Goal: Task Accomplishment & Management: Use online tool/utility

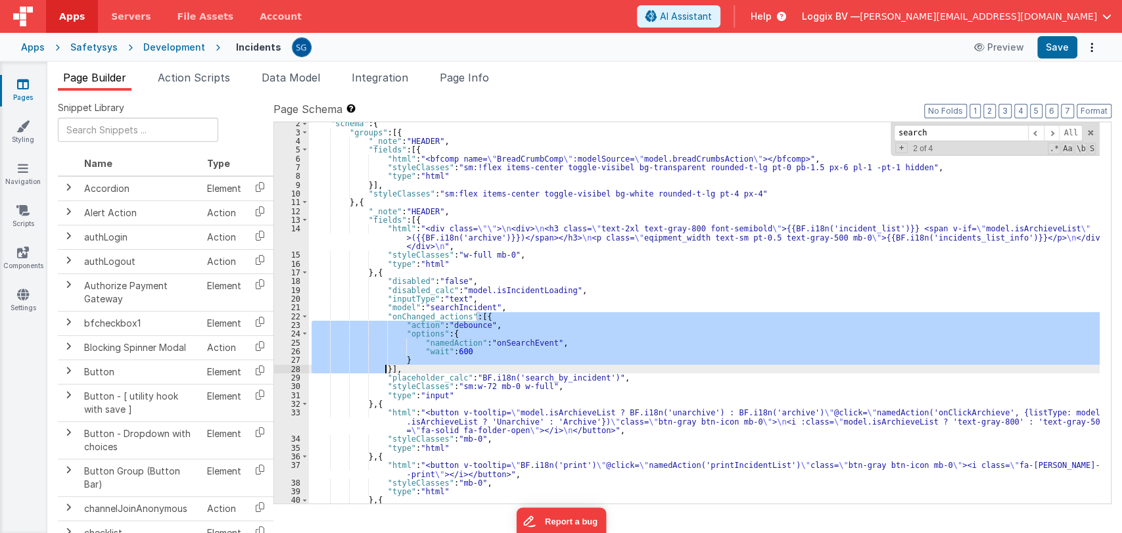
scroll to position [11, 0]
click at [1089, 130] on span at bounding box center [1090, 132] width 9 height 9
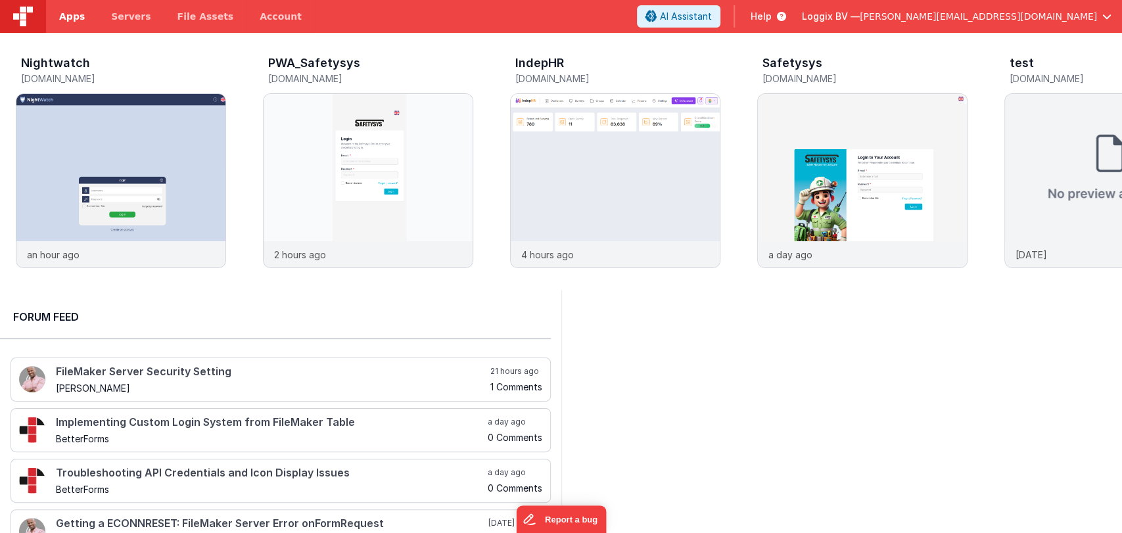
scroll to position [0, 247]
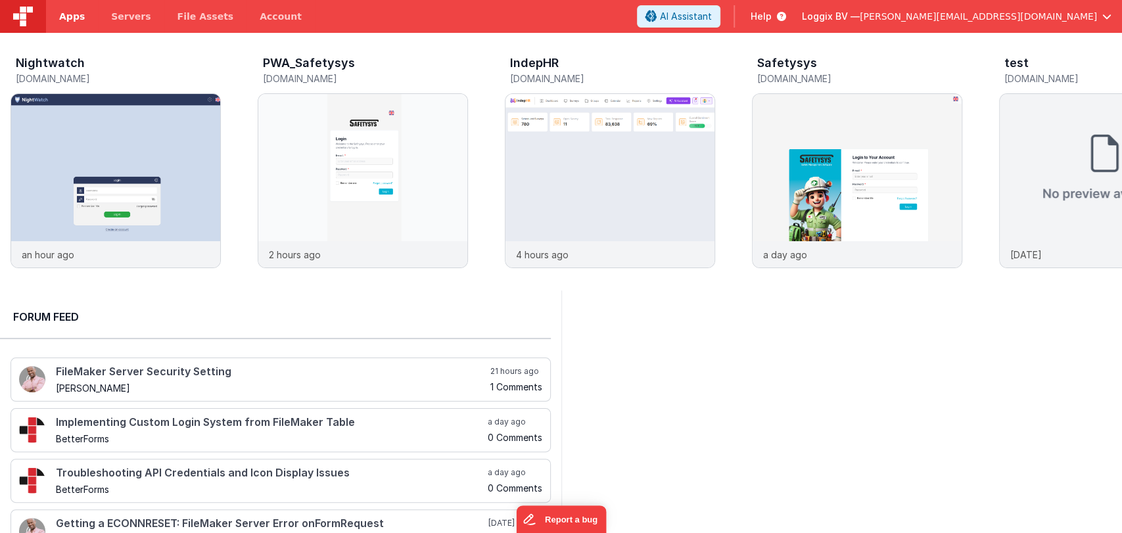
click at [73, 12] on span "Apps" at bounding box center [72, 16] width 26 height 13
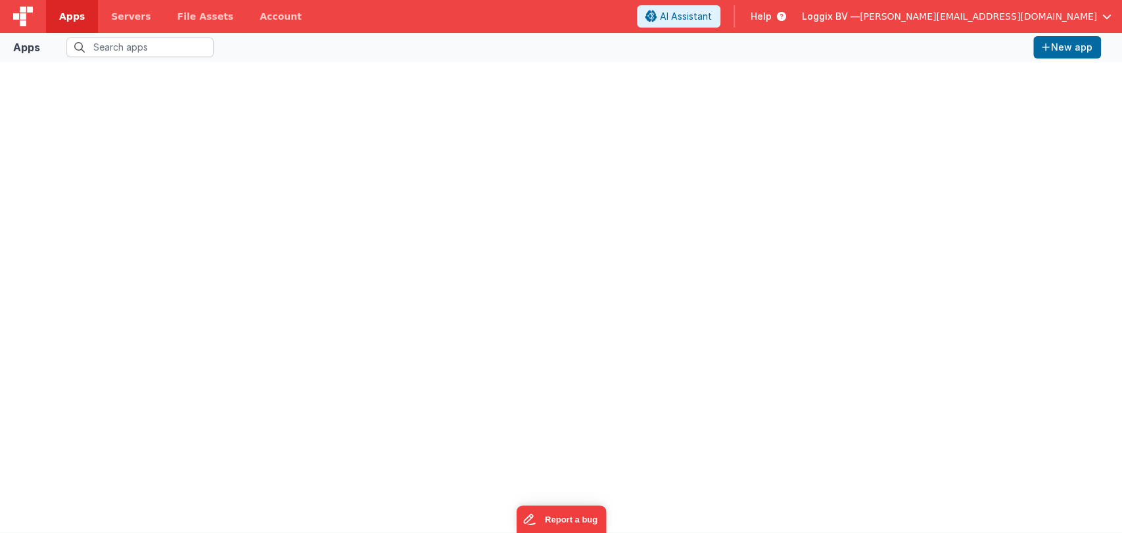
click at [73, 12] on span "Apps" at bounding box center [72, 16] width 26 height 13
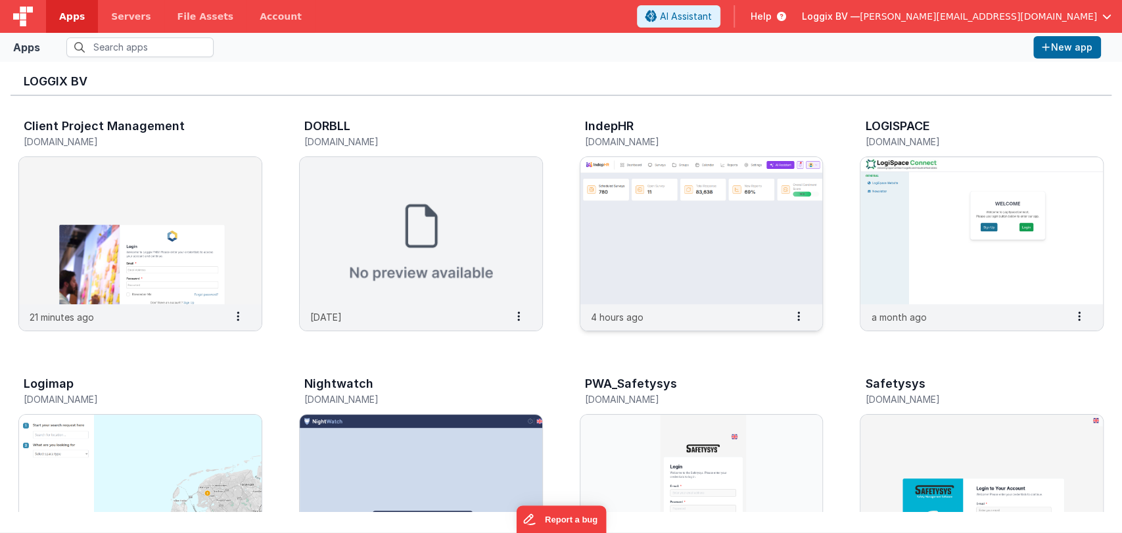
click at [631, 267] on img at bounding box center [702, 230] width 243 height 147
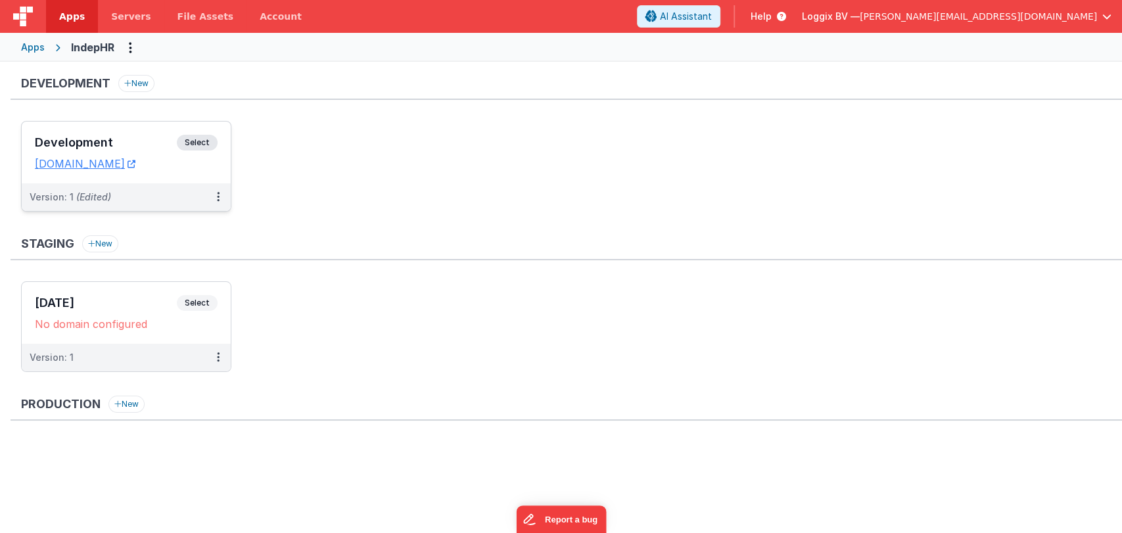
click at [131, 135] on div "Development Select" at bounding box center [126, 146] width 183 height 22
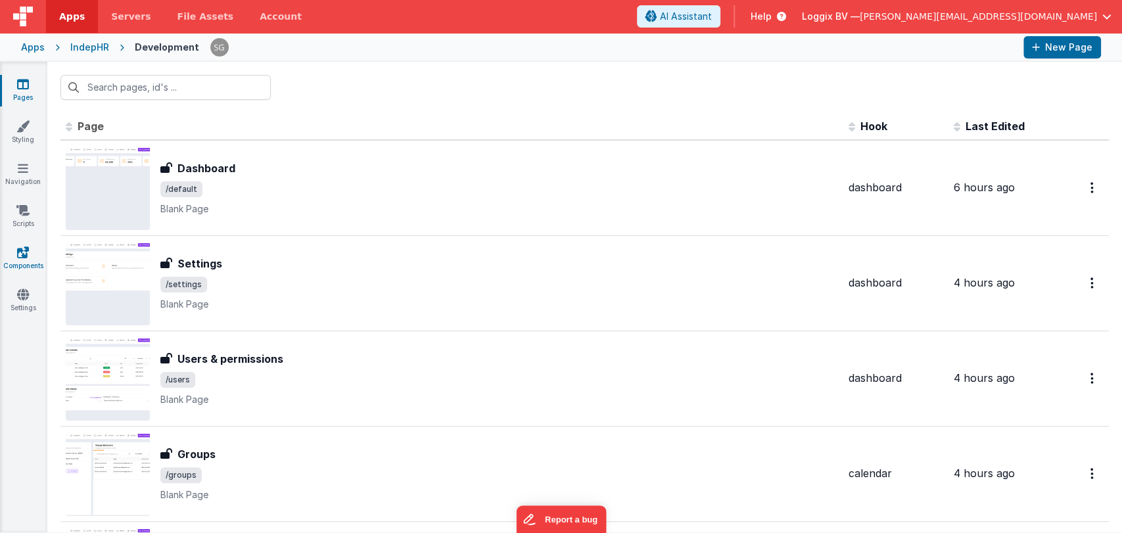
click at [29, 255] on link "Components" at bounding box center [22, 259] width 47 height 26
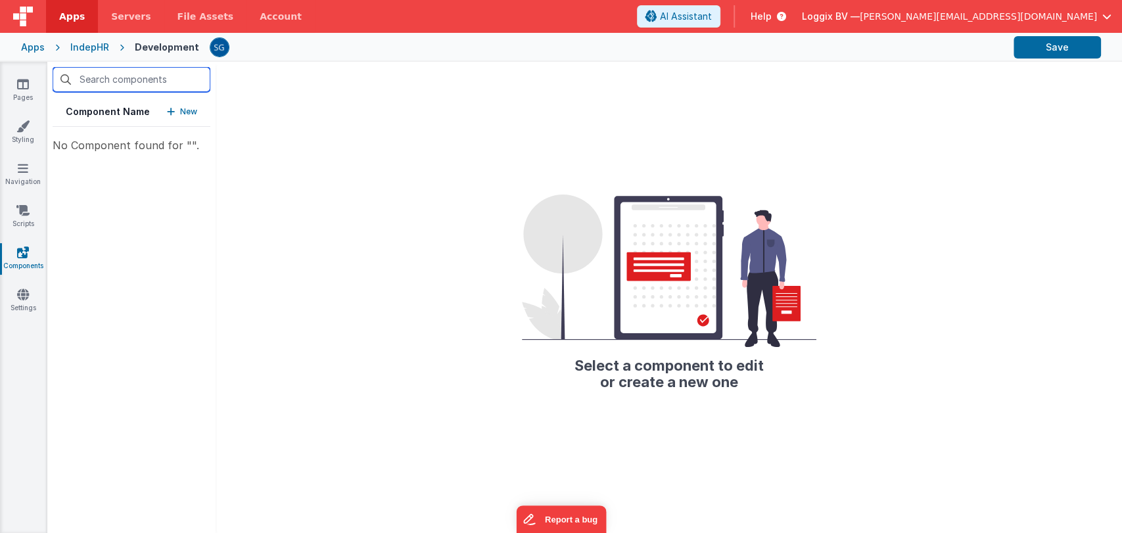
click at [107, 80] on input "text" at bounding box center [132, 79] width 158 height 25
click at [423, 206] on div "Select a component to edit or create a new one" at bounding box center [669, 297] width 907 height 471
click at [17, 92] on link "Pages" at bounding box center [22, 91] width 47 height 26
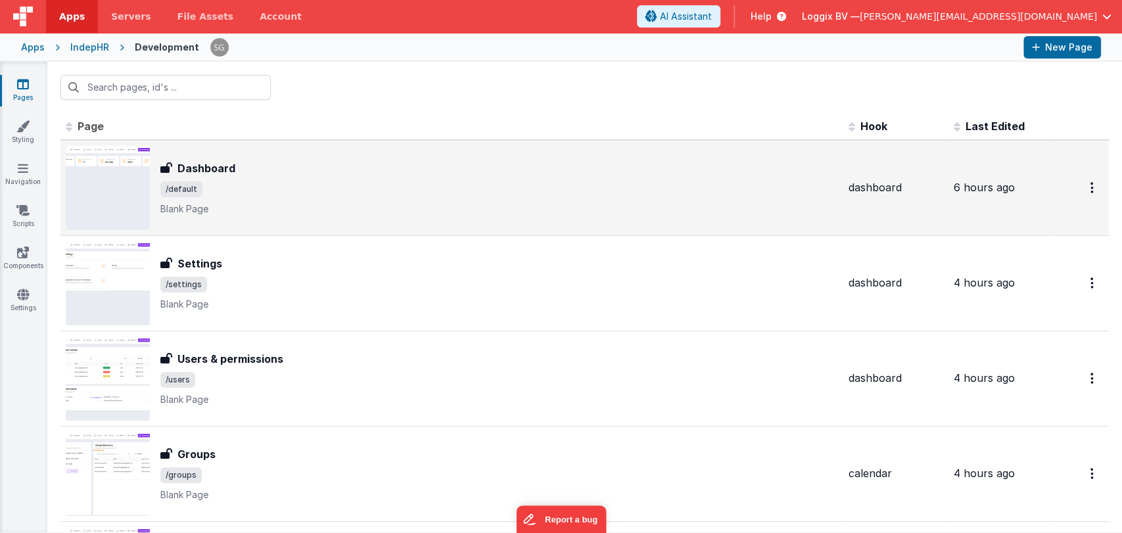
click at [258, 195] on span "/default" at bounding box center [499, 189] width 678 height 16
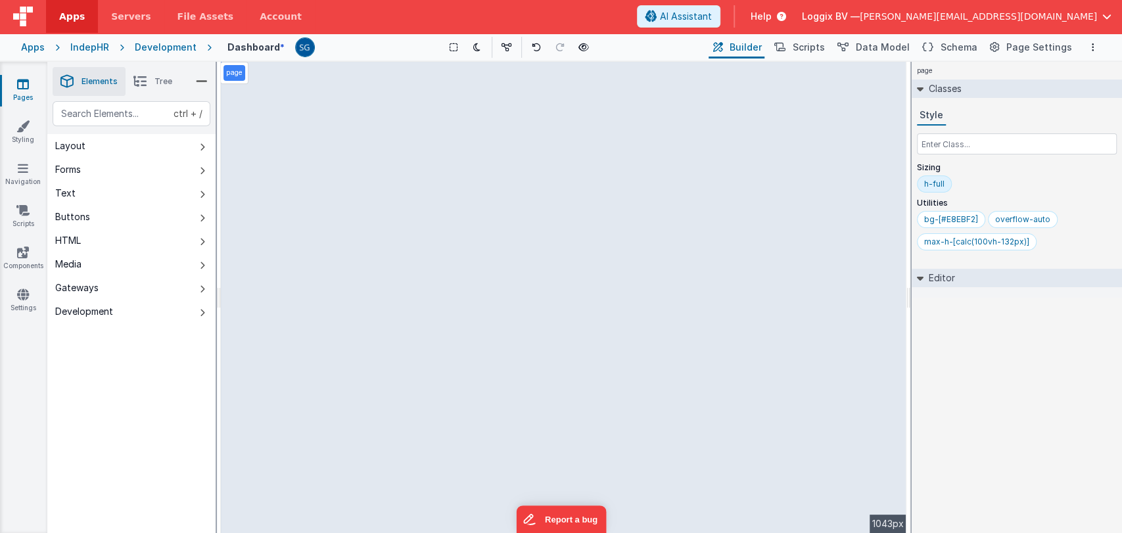
click at [153, 80] on li "Tree" at bounding box center [153, 81] width 55 height 29
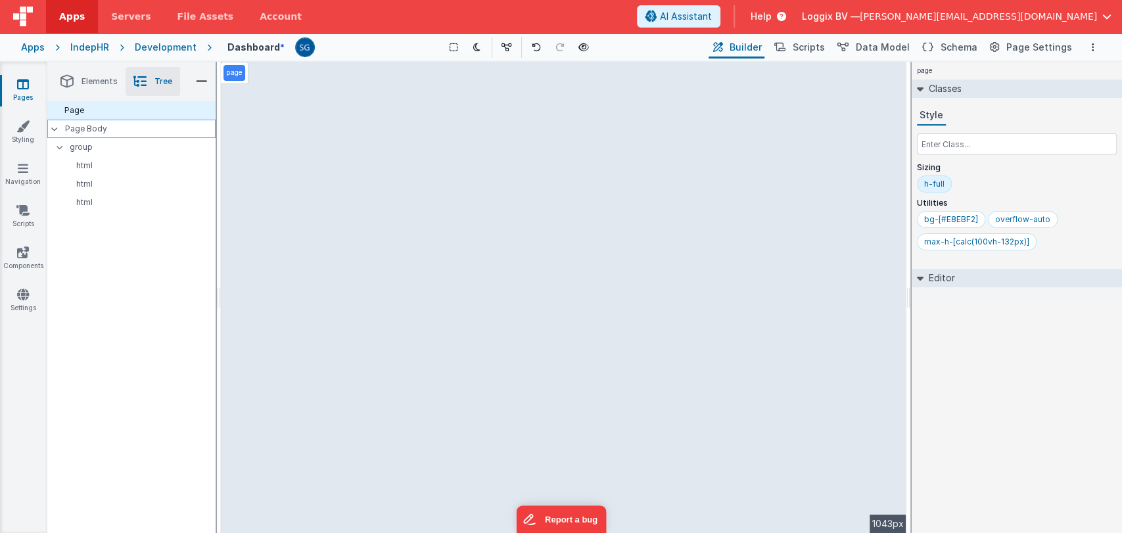
click at [91, 124] on p "Page Body" at bounding box center [140, 129] width 151 height 11
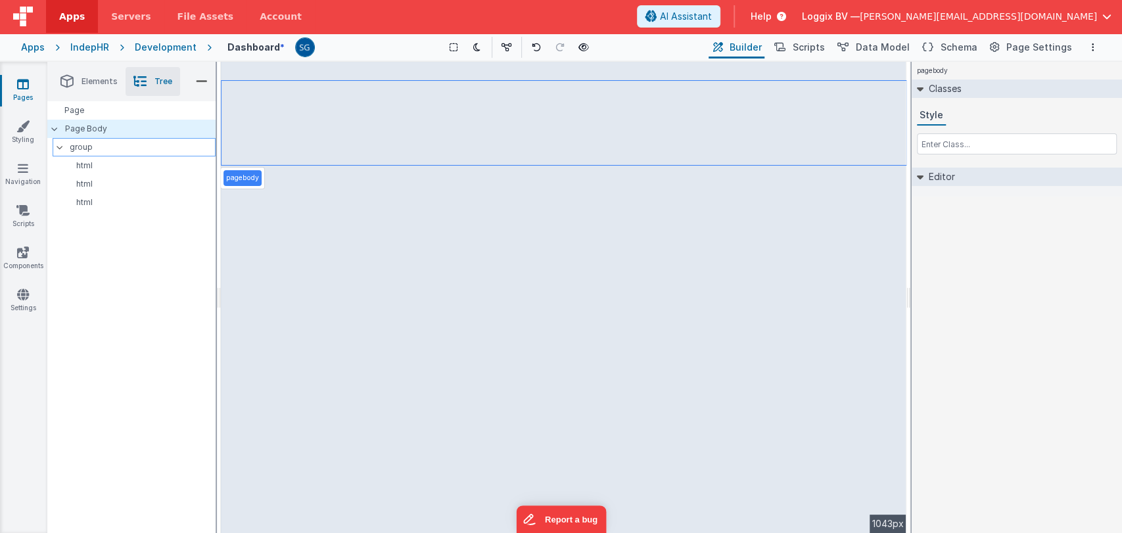
click at [80, 150] on p "group" at bounding box center [142, 147] width 145 height 14
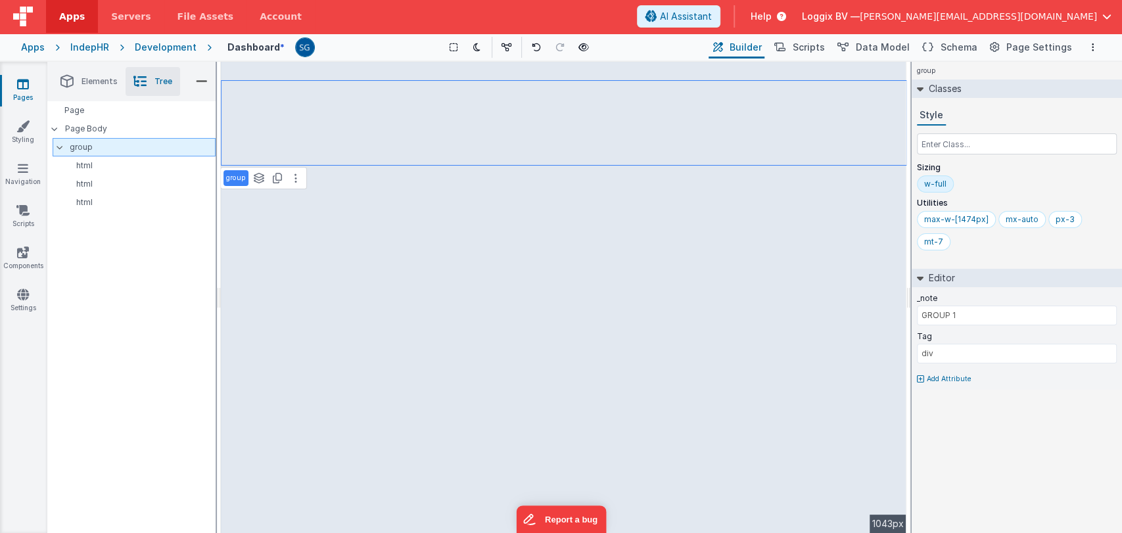
click at [68, 149] on div at bounding box center [64, 147] width 12 height 11
click at [62, 128] on div at bounding box center [59, 129] width 12 height 11
click at [93, 82] on span "Elements" at bounding box center [100, 81] width 36 height 11
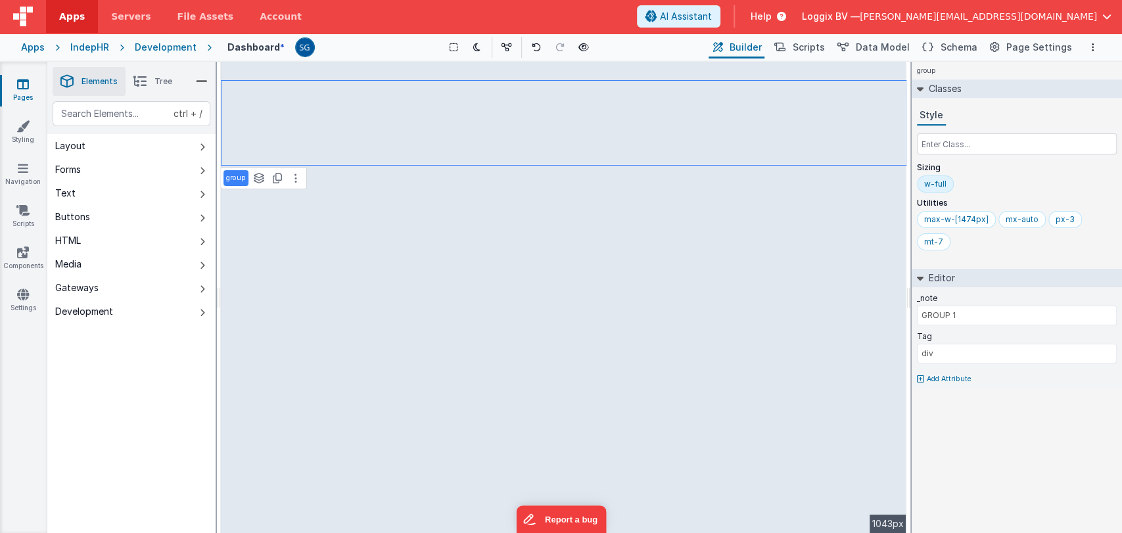
click at [146, 150] on button "Layout" at bounding box center [131, 146] width 168 height 24
click at [153, 174] on button "Forms" at bounding box center [131, 170] width 168 height 24
click at [181, 141] on button "Layout" at bounding box center [131, 146] width 168 height 24
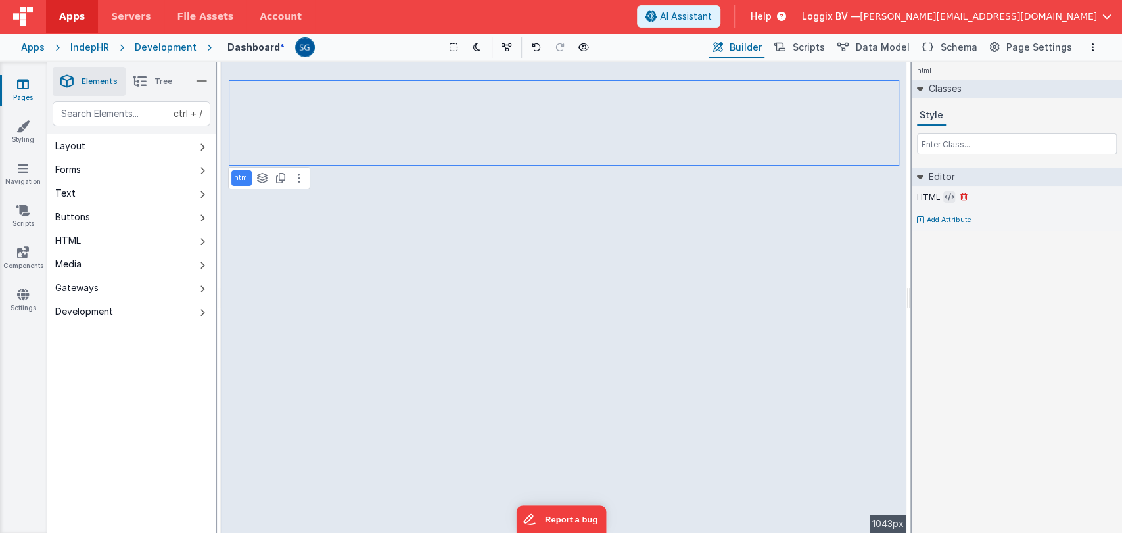
click at [949, 193] on icon at bounding box center [950, 197] width 10 height 11
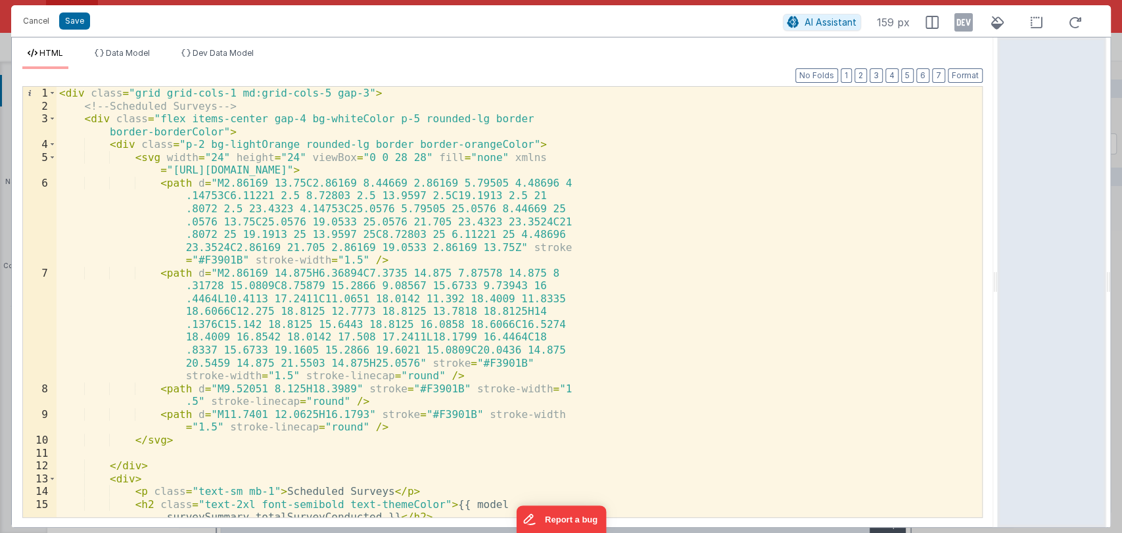
drag, startPoint x: 560, startPoint y: 279, endPoint x: 1022, endPoint y: 254, distance: 462.2
click at [1022, 254] on html "Cancel Save AI Assistant 159 px HTML Data Model Dev Data Model Format 7 6 5 4 3…" at bounding box center [561, 266] width 1122 height 533
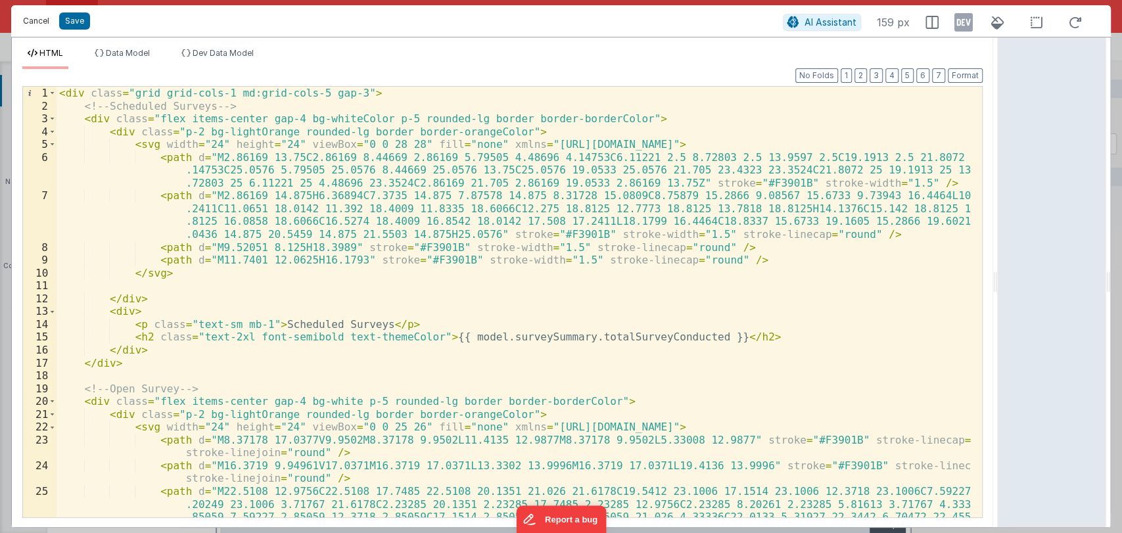
click at [26, 20] on button "Cancel" at bounding box center [35, 21] width 39 height 18
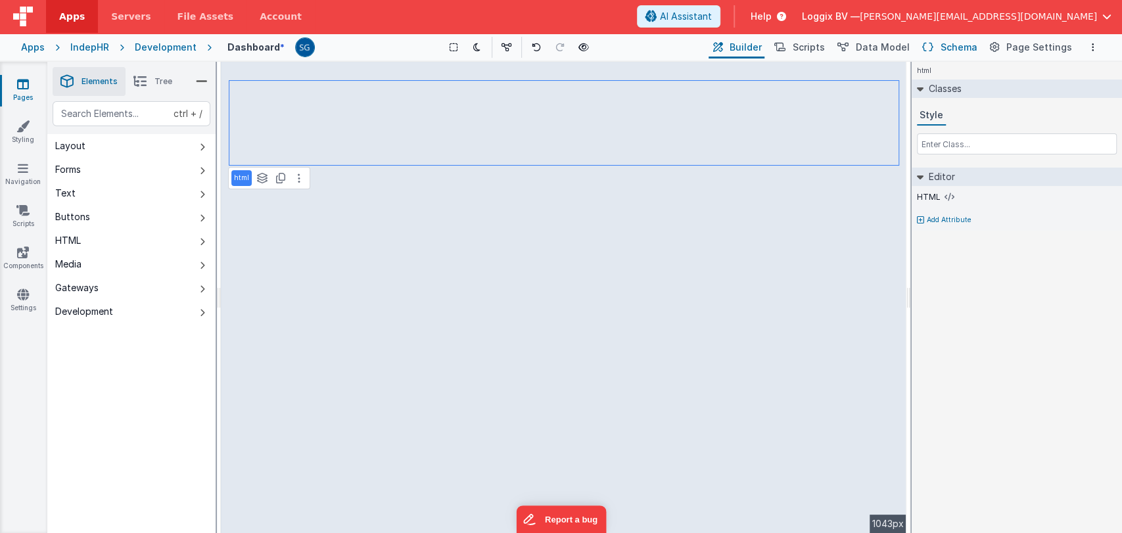
click at [954, 51] on span "Schema" at bounding box center [959, 47] width 37 height 13
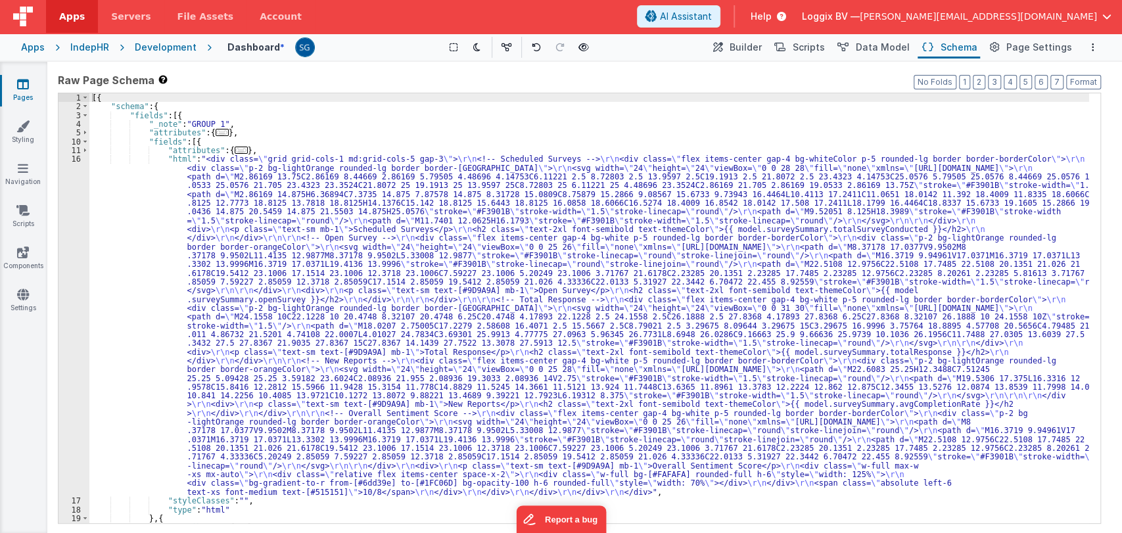
click at [151, 187] on div "[{ "schema" : { "fields" : [{ "_note" : "GROUP 1" , "attributes" : { ... } , "f…" at bounding box center [589, 387] width 1000 height 588
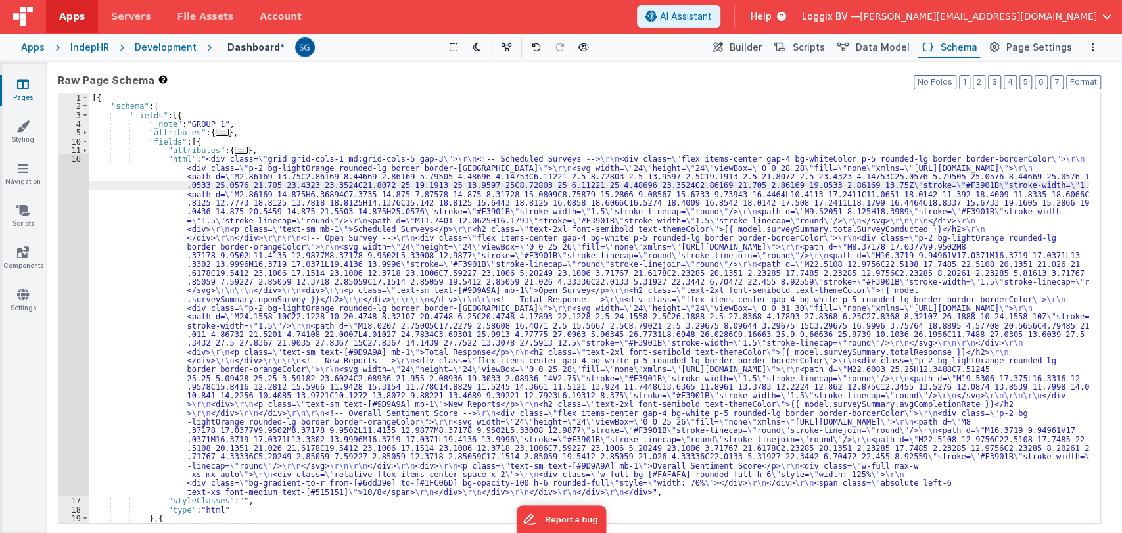
click at [76, 159] on div "16" at bounding box center [74, 326] width 31 height 342
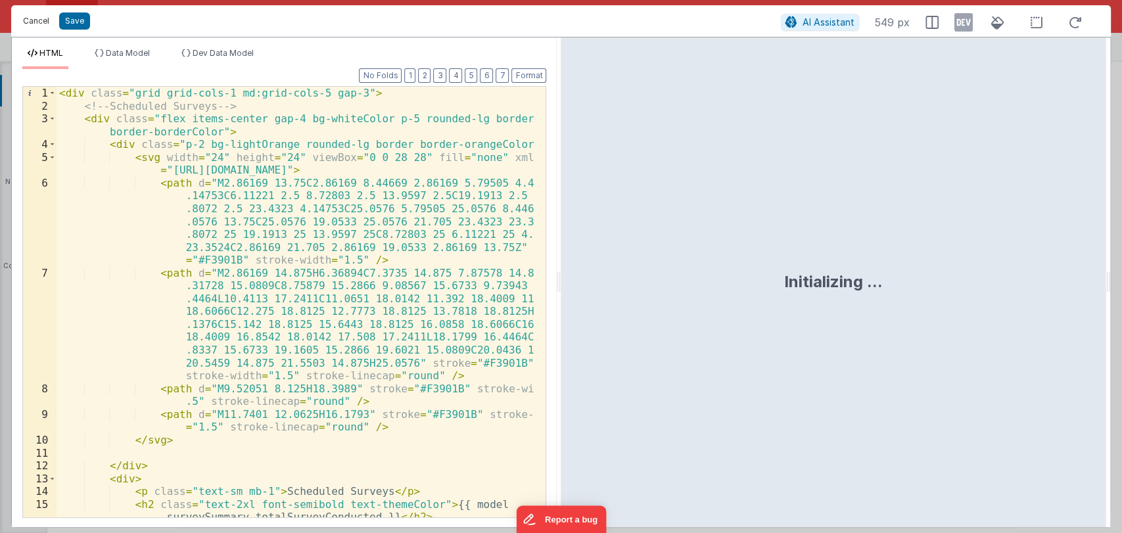
click at [43, 14] on button "Cancel" at bounding box center [35, 21] width 39 height 18
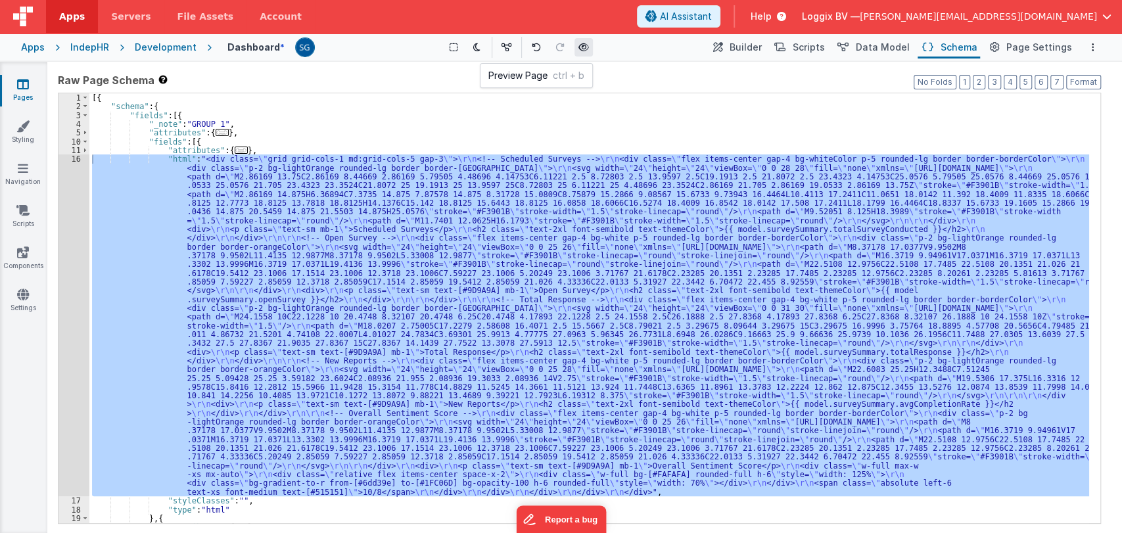
click at [589, 47] on icon at bounding box center [584, 47] width 11 height 9
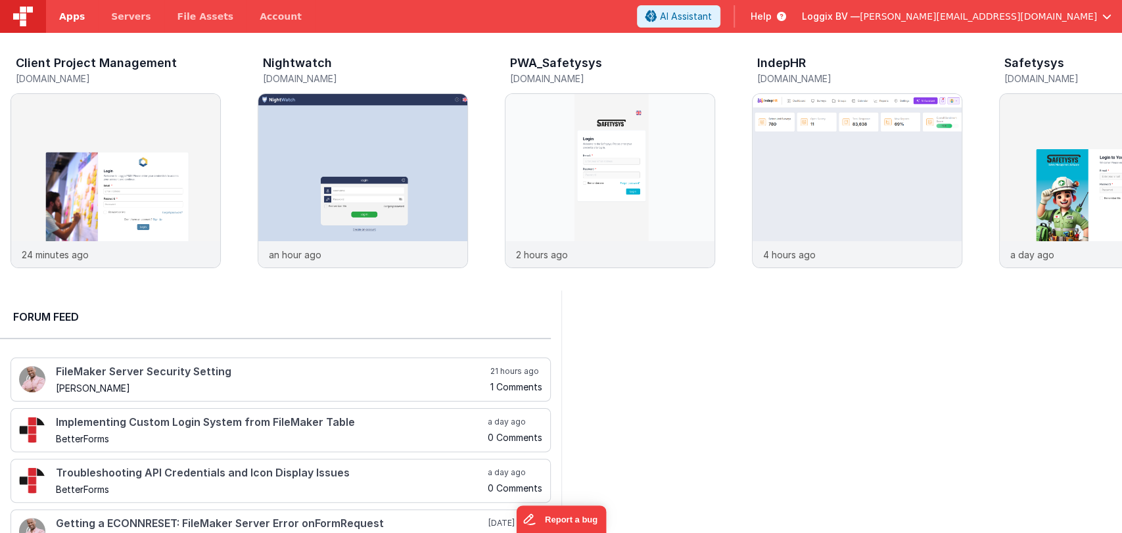
click at [68, 20] on span "Apps" at bounding box center [72, 16] width 26 height 13
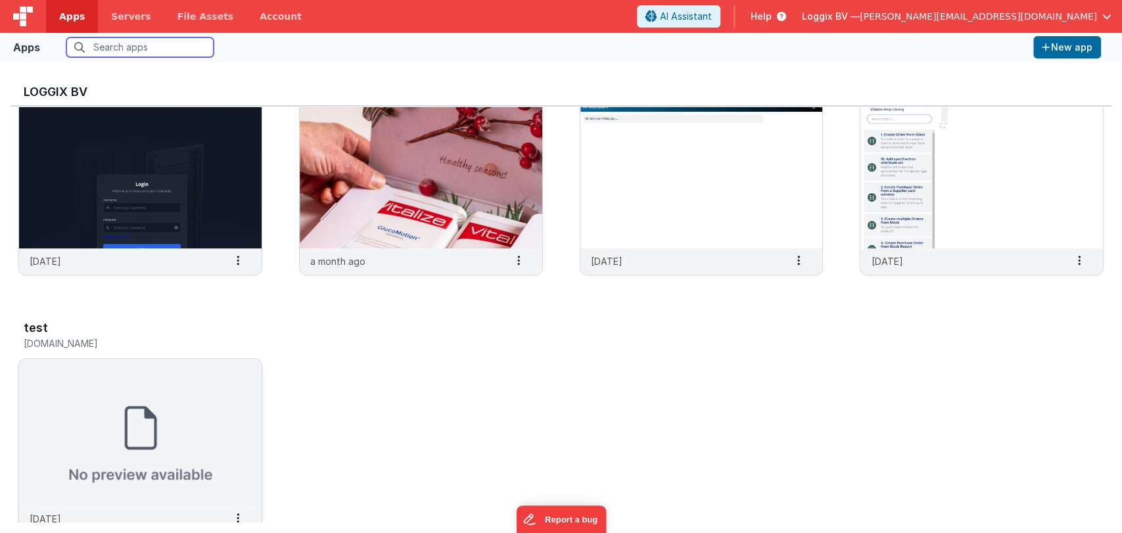
scroll to position [583, 0]
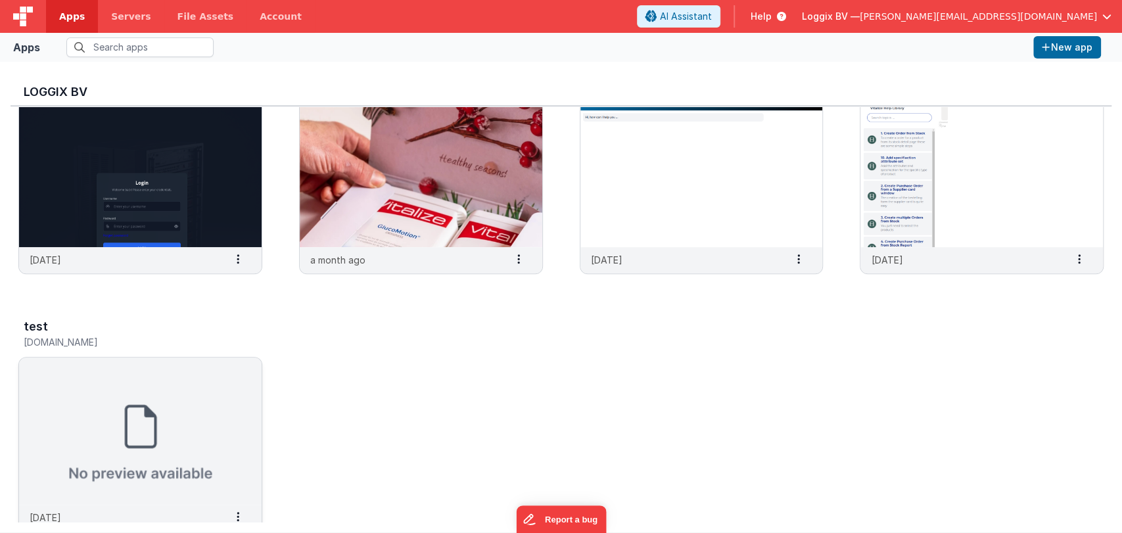
click at [118, 447] on img at bounding box center [140, 431] width 243 height 147
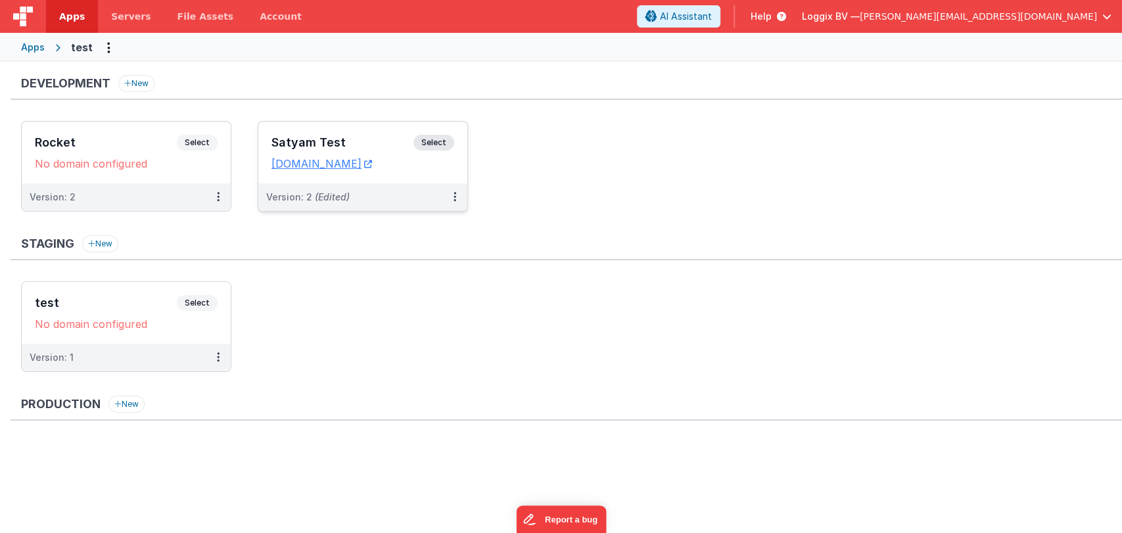
click at [331, 135] on div "Satyam Test Select" at bounding box center [363, 146] width 183 height 22
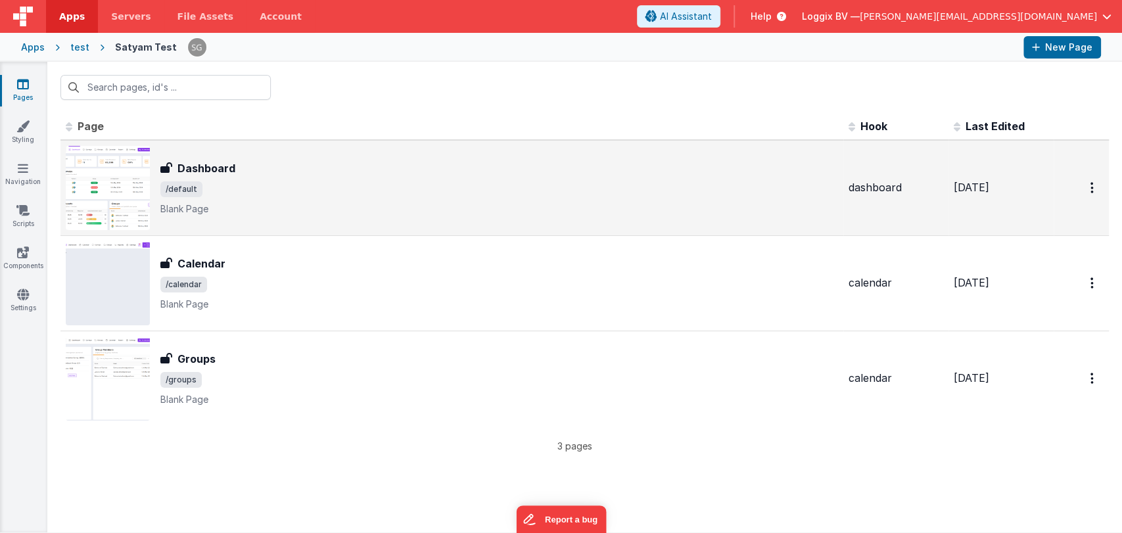
click at [274, 177] on div "Dashboard Dashboard /default Blank Page" at bounding box center [499, 187] width 678 height 55
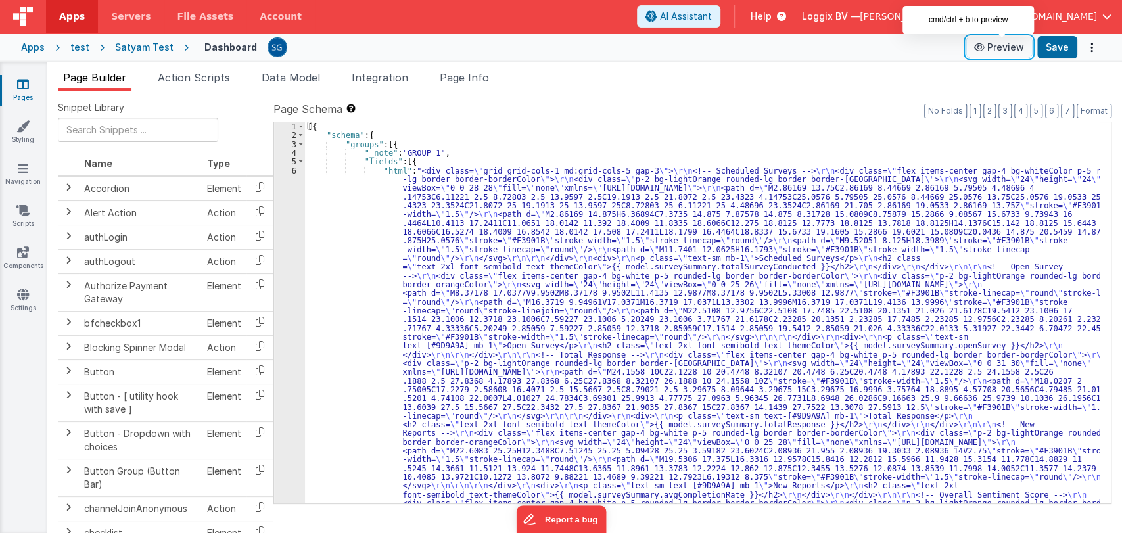
click at [1010, 44] on button "Preview" at bounding box center [999, 47] width 66 height 21
click at [65, 22] on span "Apps" at bounding box center [72, 16] width 26 height 13
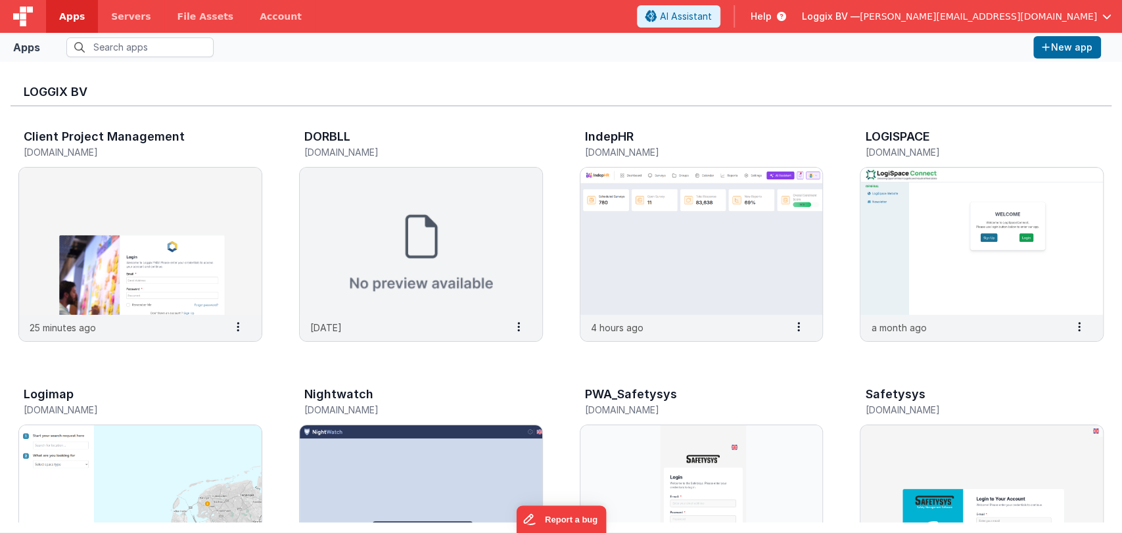
click at [68, 16] on span "Apps" at bounding box center [72, 16] width 26 height 13
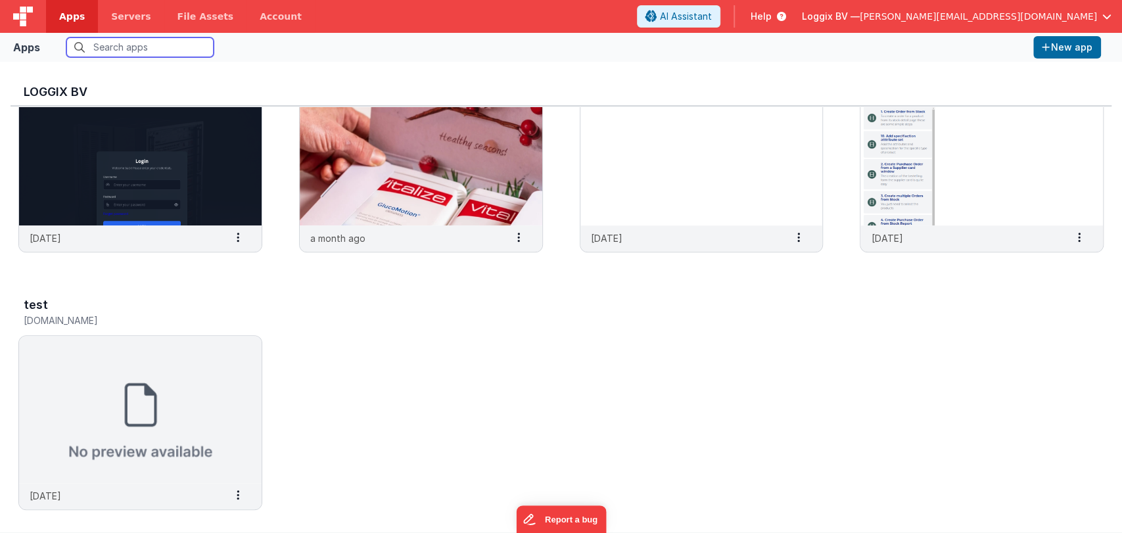
scroll to position [623, 0]
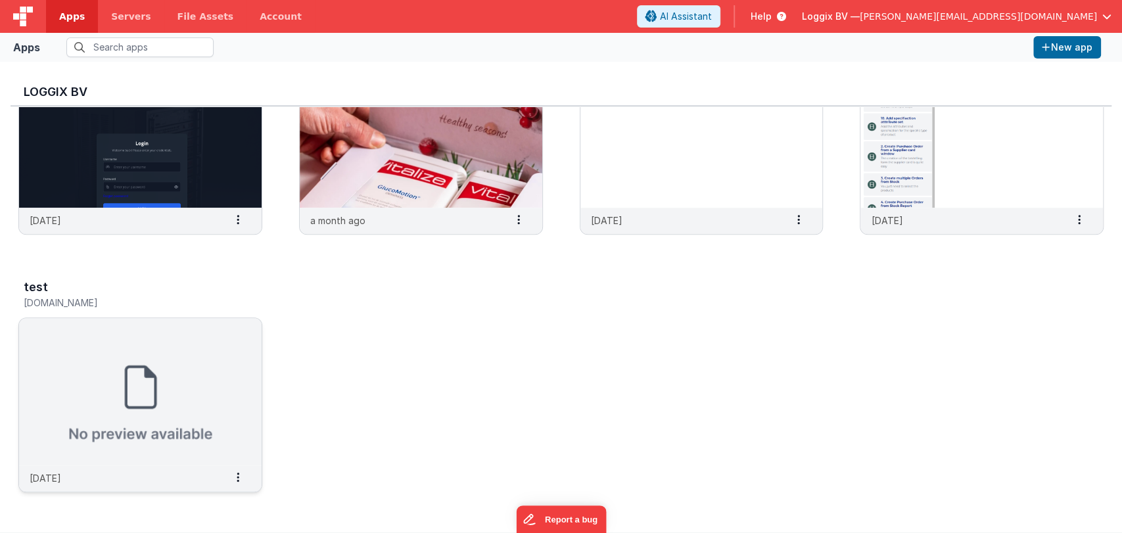
click at [126, 387] on img at bounding box center [140, 391] width 243 height 147
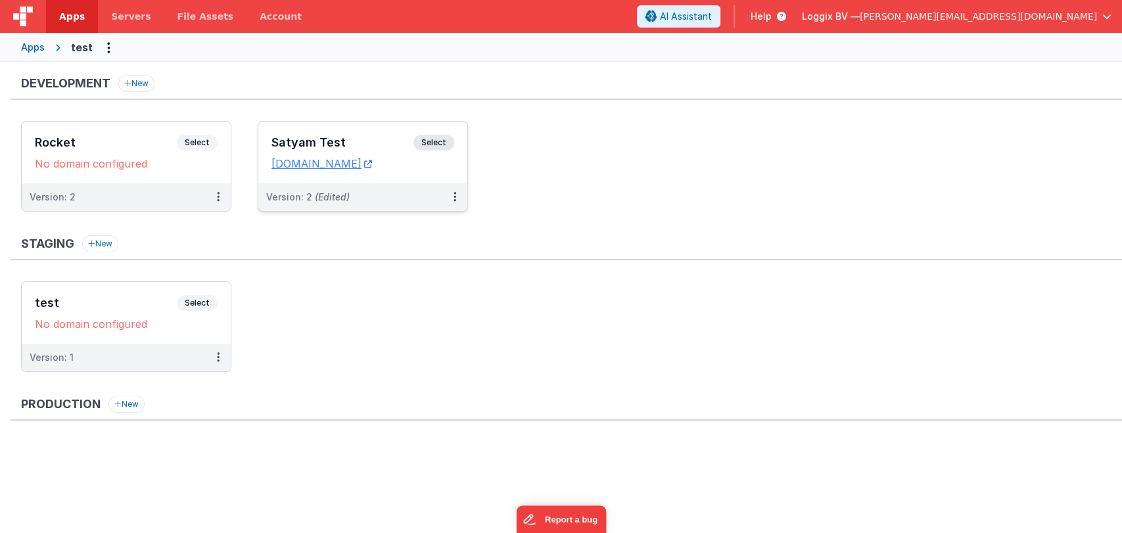
click at [319, 143] on h3 "Satyam Test" at bounding box center [343, 142] width 142 height 13
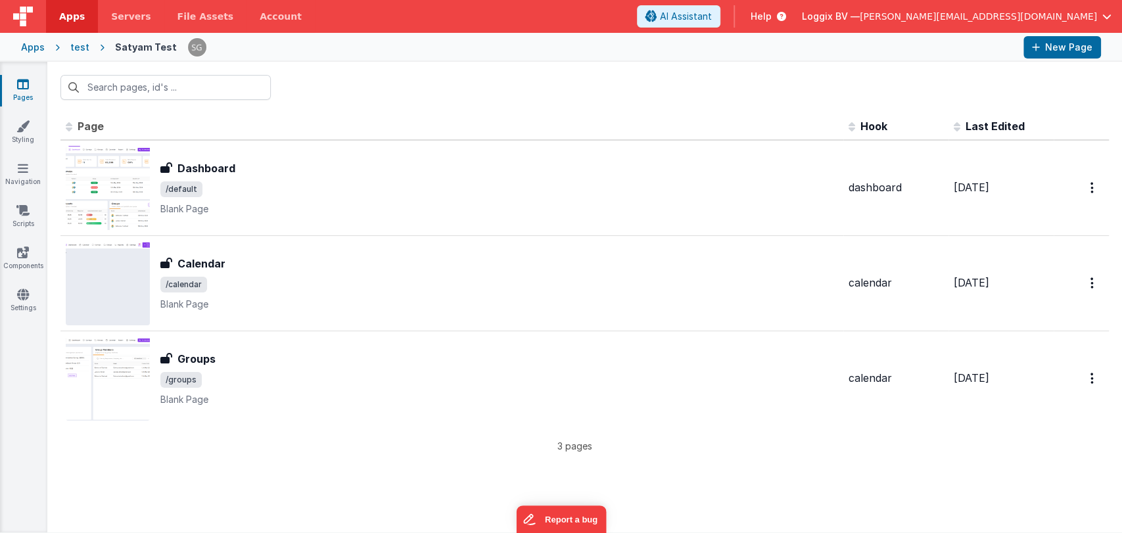
click at [218, 469] on div "Id Page Description Hook Last Edited FR_3D24997A-83FD-CE41-9D34-369932803493 Da…" at bounding box center [584, 322] width 1075 height 419
click at [1042, 43] on button "New Page" at bounding box center [1063, 47] width 78 height 22
click at [20, 84] on icon at bounding box center [23, 84] width 12 height 13
click at [69, 19] on span "Apps" at bounding box center [72, 16] width 26 height 13
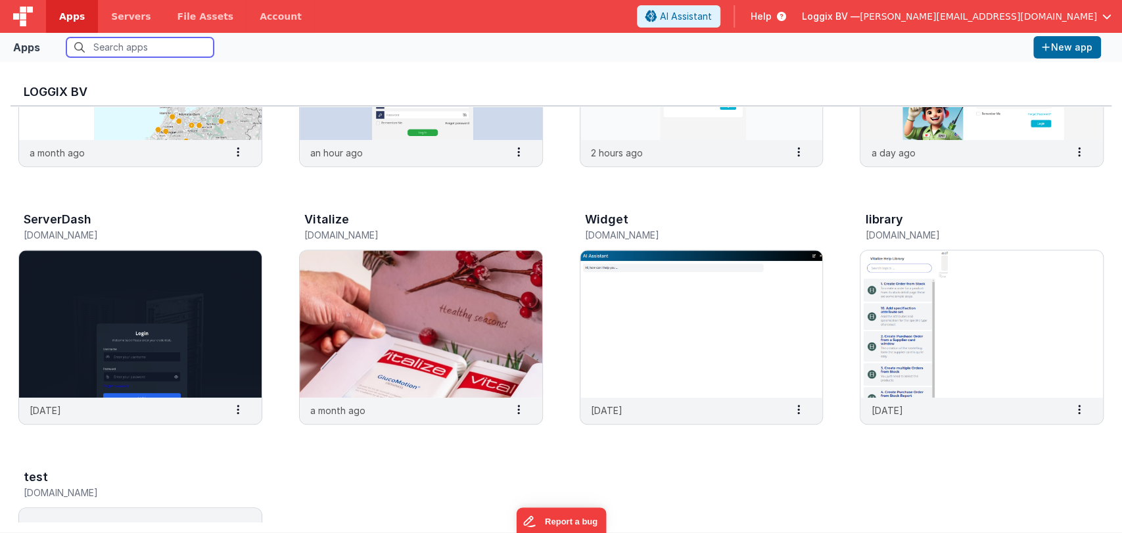
scroll to position [432, 0]
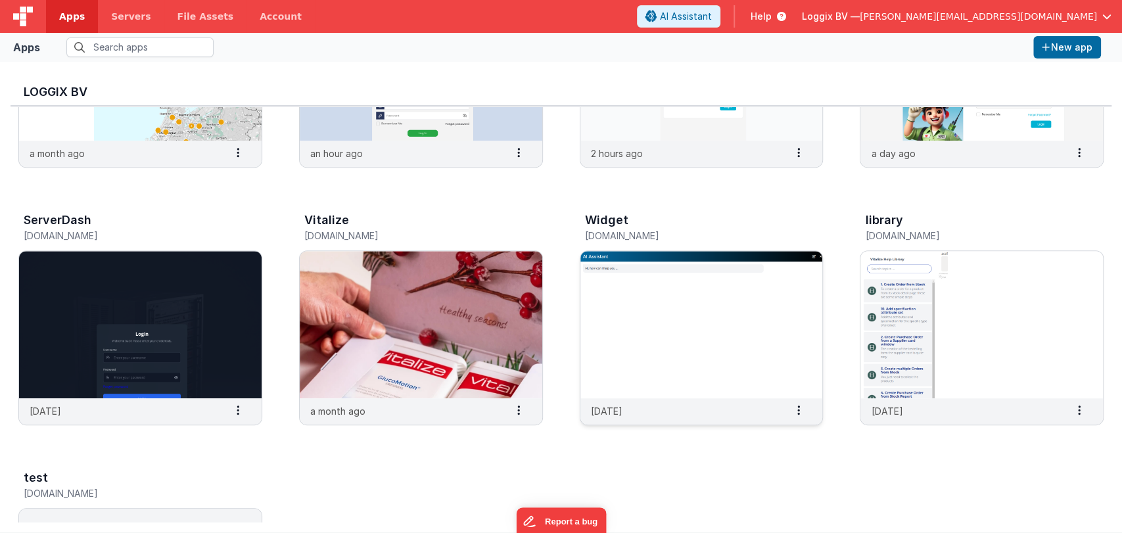
click at [654, 271] on img at bounding box center [702, 324] width 243 height 147
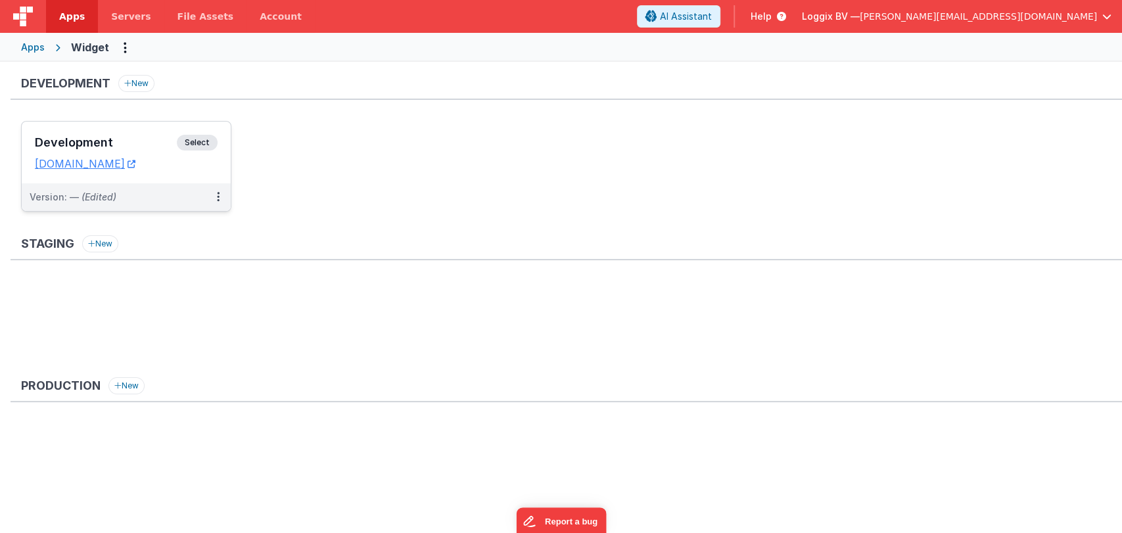
click at [105, 132] on div "Development Select URLs [DOMAIN_NAME]" at bounding box center [126, 153] width 209 height 62
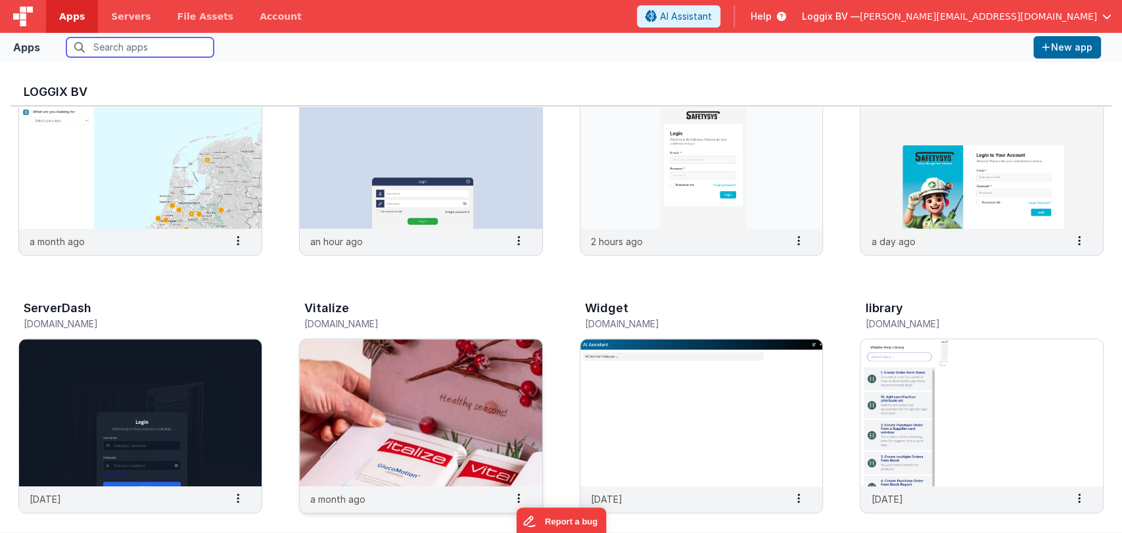
scroll to position [341, 0]
